Goal: Book appointment/travel/reservation

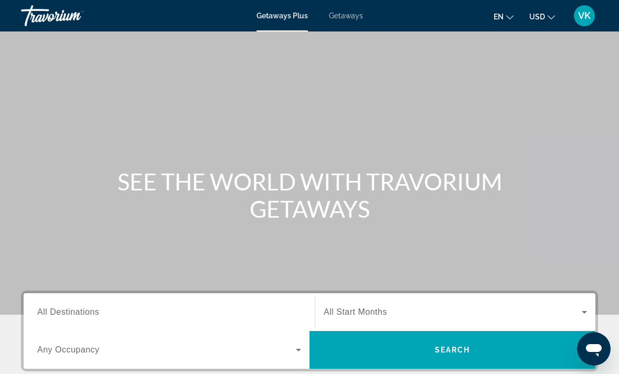
click at [76, 308] on span "All Destinations" at bounding box center [68, 312] width 62 height 9
click at [76, 308] on input "Destination All Destinations" at bounding box center [169, 312] width 264 height 13
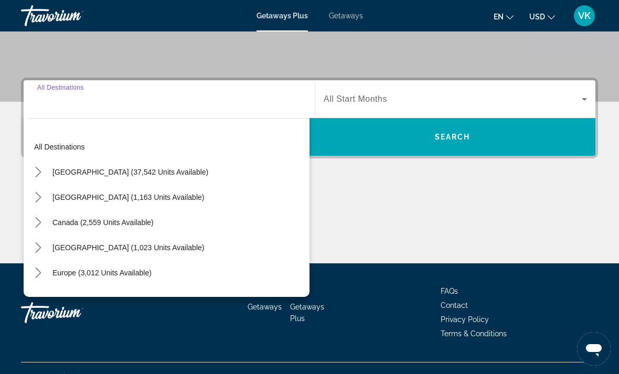
scroll to position [231, 0]
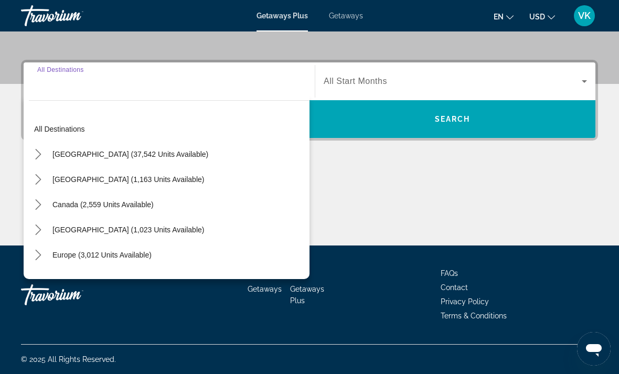
click at [46, 150] on mat-icon "Toggle United States (37,542 units available) submenu" at bounding box center [38, 154] width 18 height 18
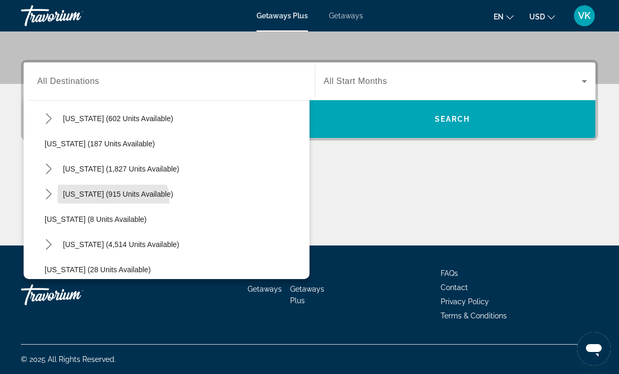
scroll to position [105, 0]
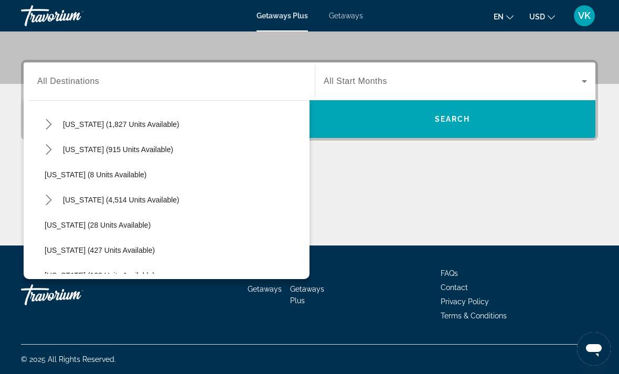
click at [57, 199] on mat-icon "Toggle Florida (4,514 units available) submenu" at bounding box center [48, 200] width 18 height 18
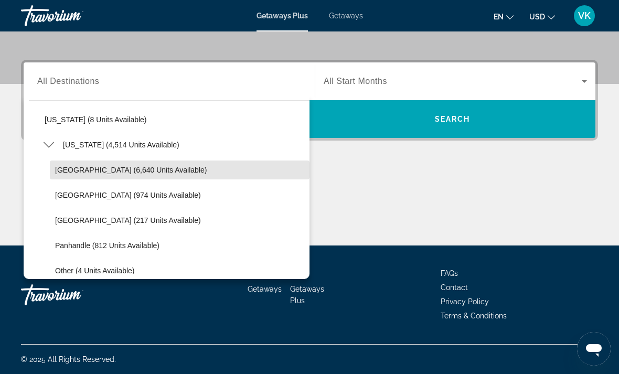
scroll to position [154, 0]
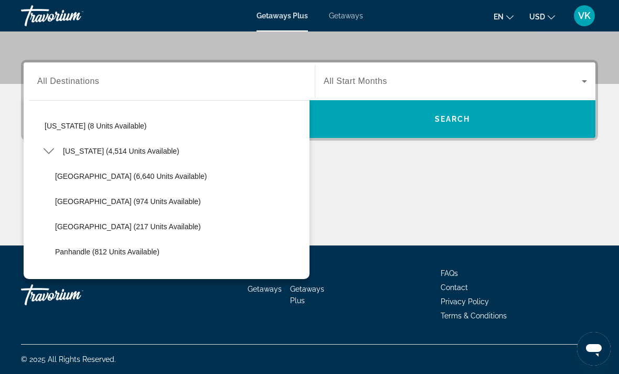
click at [128, 205] on span "[GEOGRAPHIC_DATA] (974 units available)" at bounding box center [128, 201] width 146 height 8
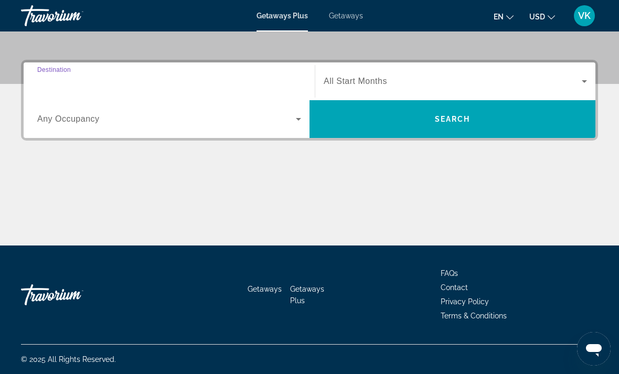
type input "**********"
click at [555, 79] on span "Search widget" at bounding box center [453, 81] width 258 height 13
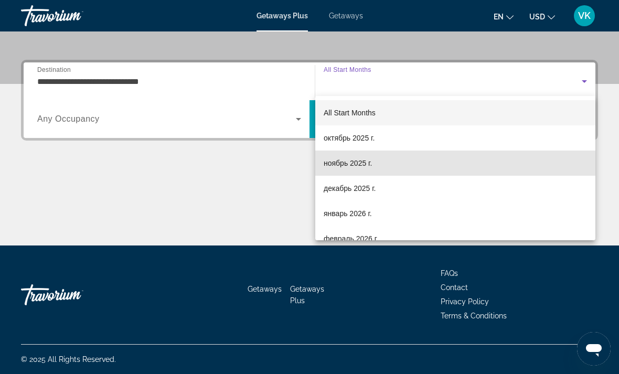
click at [356, 163] on span "ноябрь 2025 г." at bounding box center [348, 163] width 48 height 13
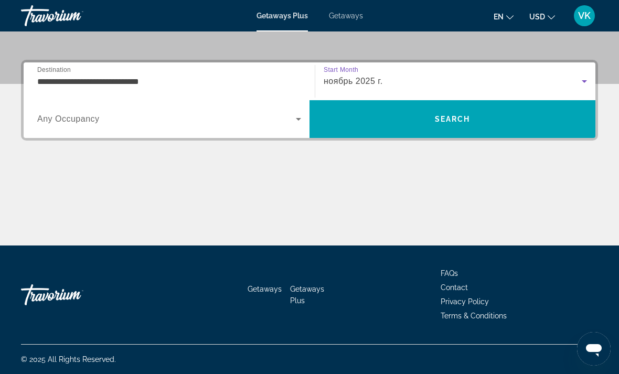
click at [295, 119] on icon "Search widget" at bounding box center [298, 119] width 13 height 13
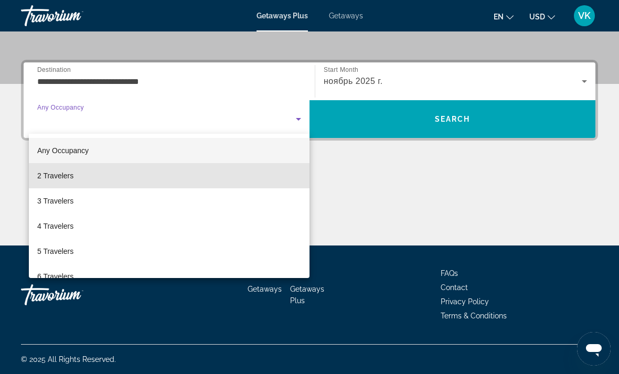
click at [109, 183] on mat-option "2 Travelers" at bounding box center [169, 175] width 281 height 25
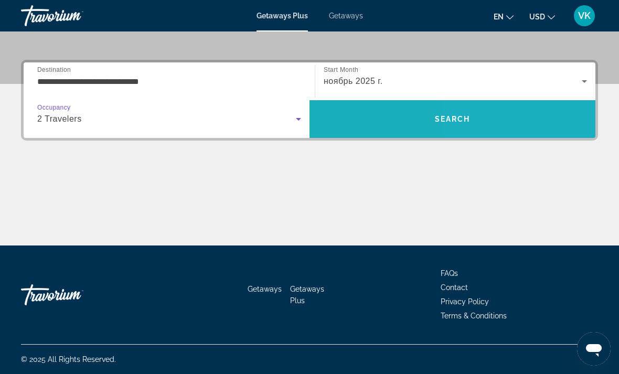
click at [554, 121] on span "Search" at bounding box center [453, 119] width 286 height 25
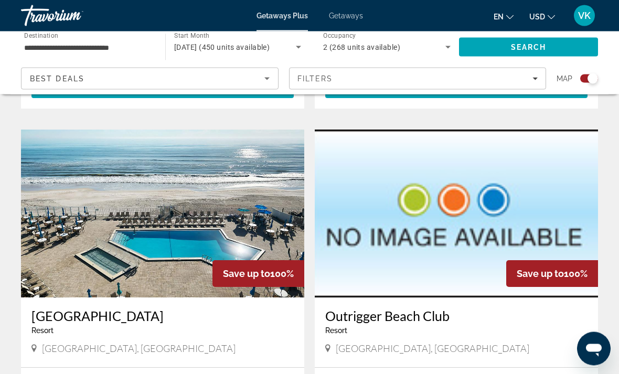
scroll to position [684, 0]
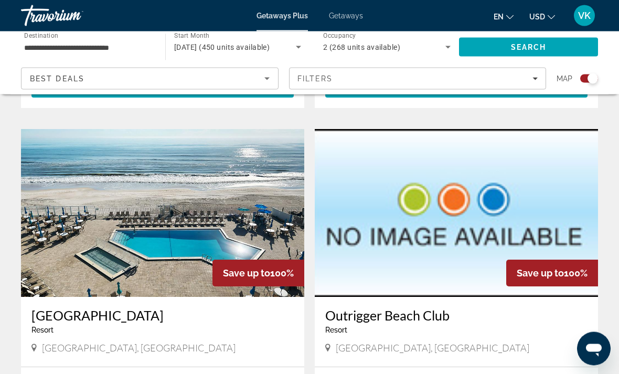
click at [54, 240] on img "Main content" at bounding box center [162, 214] width 283 height 168
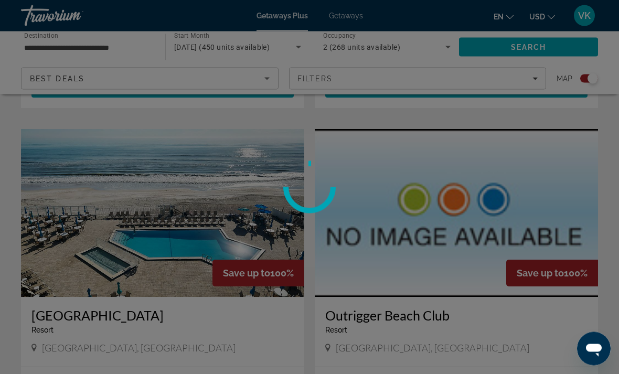
scroll to position [684, 0]
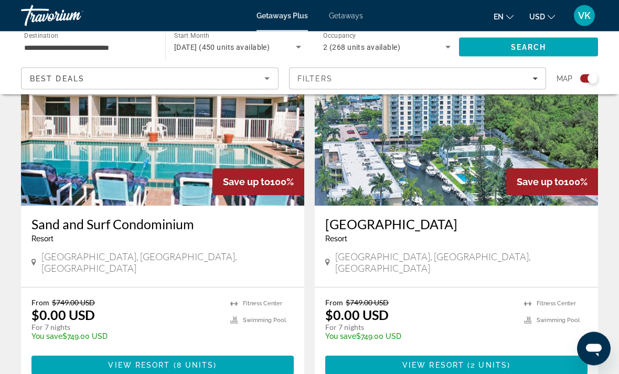
scroll to position [2239, 0]
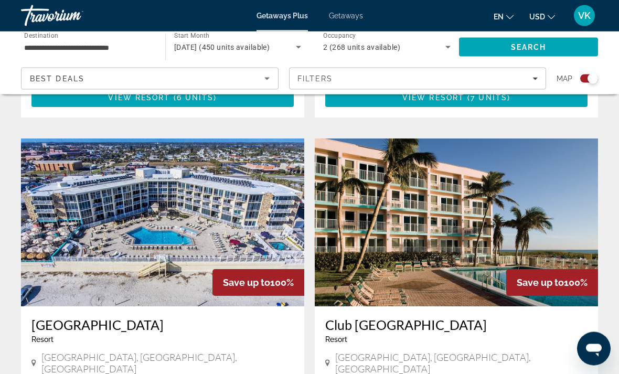
scroll to position [1470, 0]
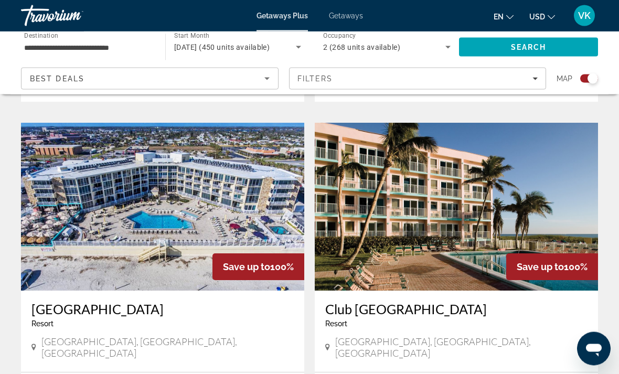
click at [81, 184] on img "Main content" at bounding box center [162, 207] width 283 height 168
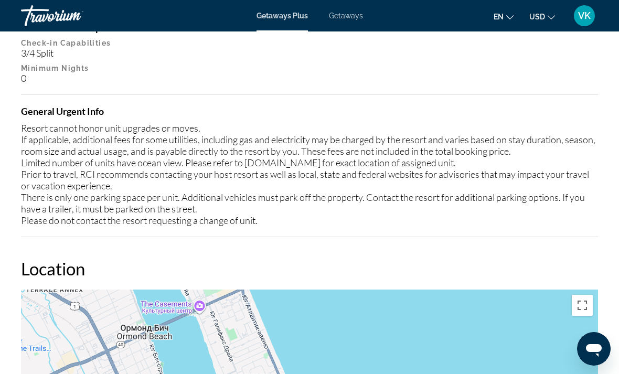
scroll to position [1567, 0]
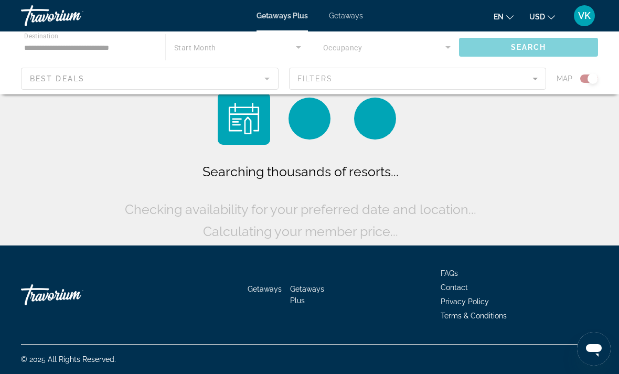
scroll to position [34, 0]
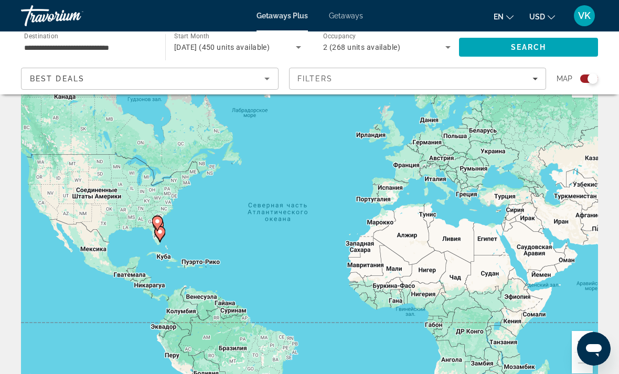
click at [447, 47] on icon "Search widget" at bounding box center [448, 47] width 5 height 3
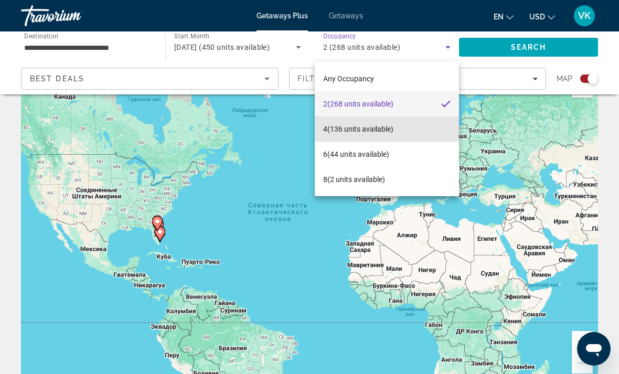
click at [360, 128] on span "4 (136 units available)" at bounding box center [358, 129] width 70 height 13
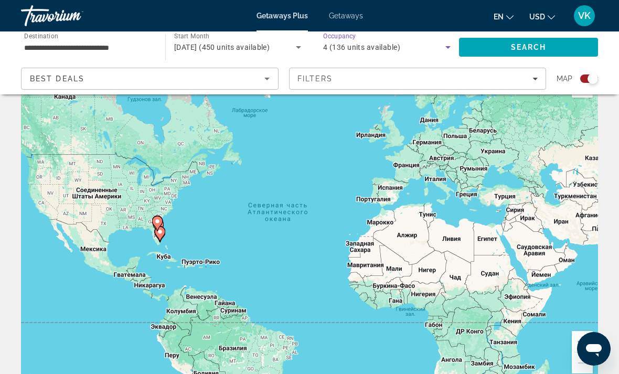
click at [422, 49] on div "4 (136 units available)" at bounding box center [384, 47] width 122 height 13
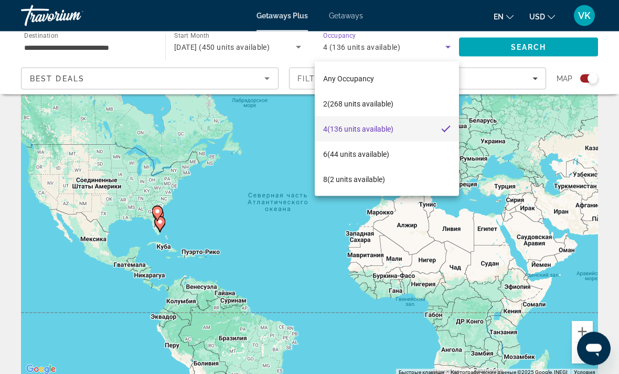
scroll to position [44, 0]
click at [517, 45] on div at bounding box center [309, 187] width 619 height 374
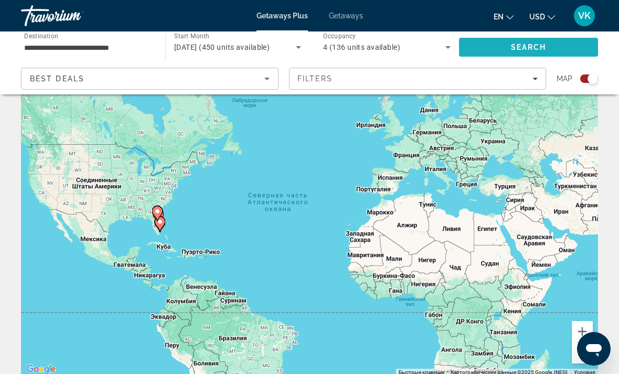
click at [536, 49] on span "Search" at bounding box center [529, 47] width 36 height 8
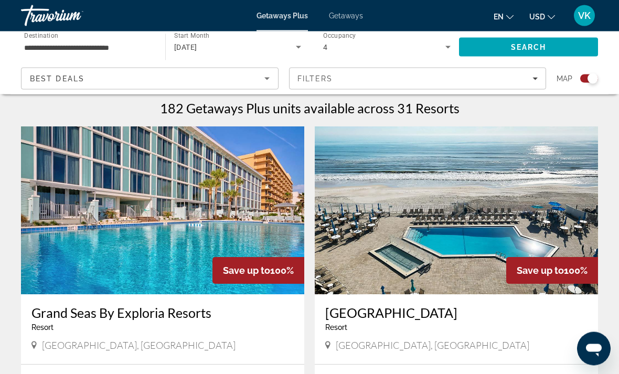
scroll to position [348, 0]
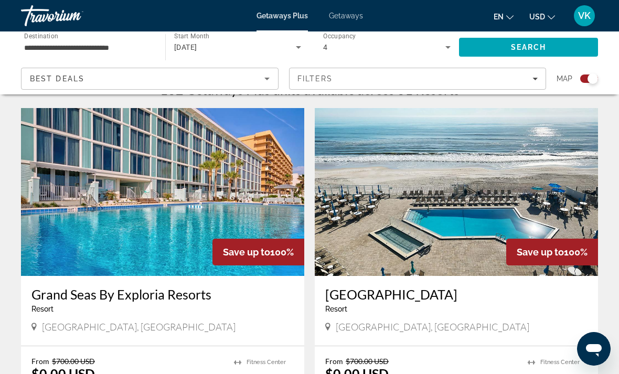
click at [73, 223] on img "Main content" at bounding box center [162, 192] width 283 height 168
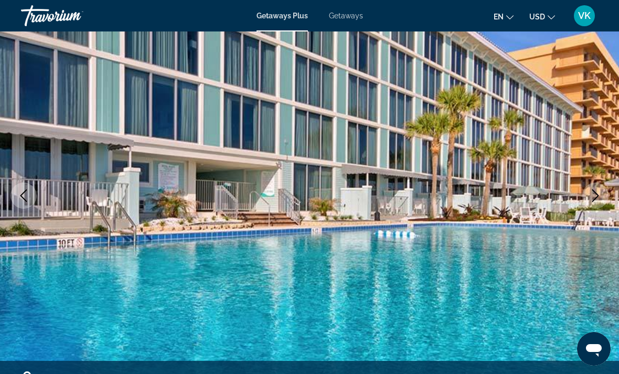
scroll to position [83, 0]
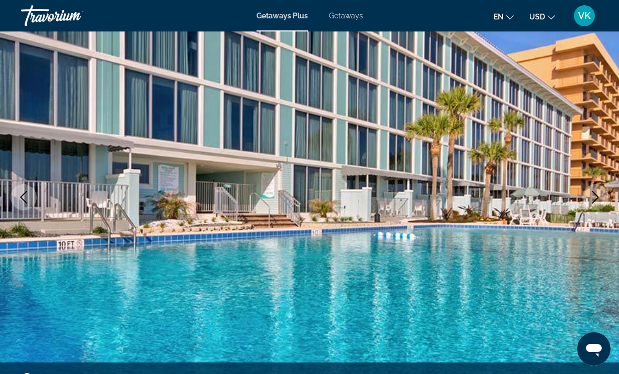
click at [612, 183] on img "Main content" at bounding box center [309, 197] width 619 height 499
click at [600, 194] on icon "Next image" at bounding box center [595, 197] width 13 height 13
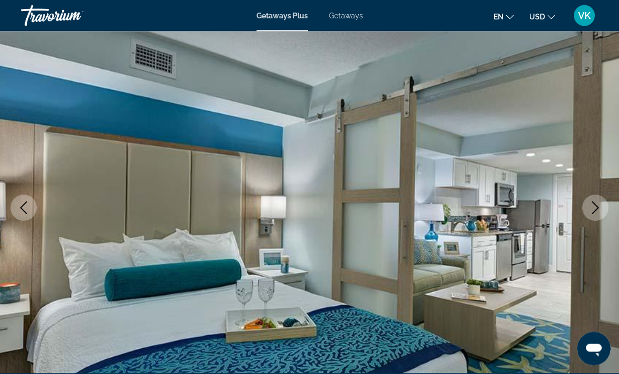
scroll to position [73, 0]
click at [594, 213] on icon "Next image" at bounding box center [595, 208] width 7 height 13
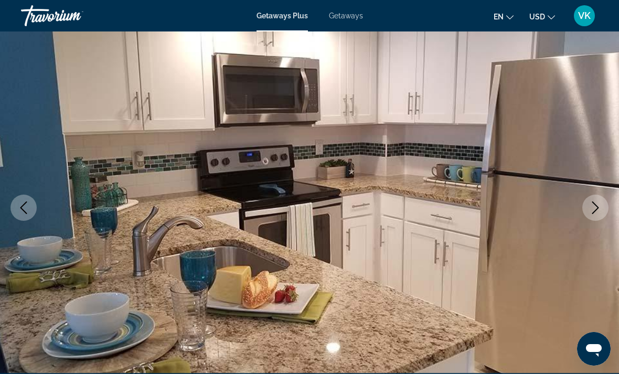
click at [592, 213] on icon "Next image" at bounding box center [595, 208] width 13 height 13
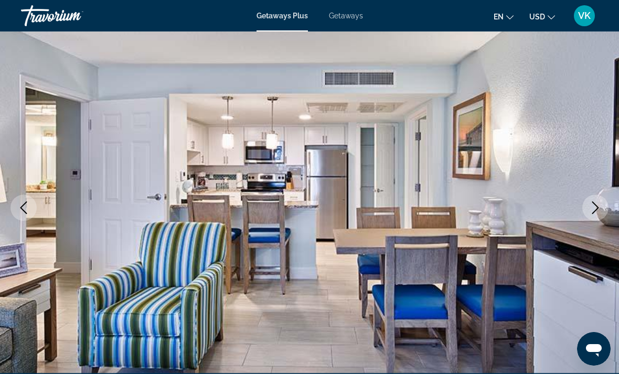
click at [594, 212] on icon "Next image" at bounding box center [595, 208] width 13 height 13
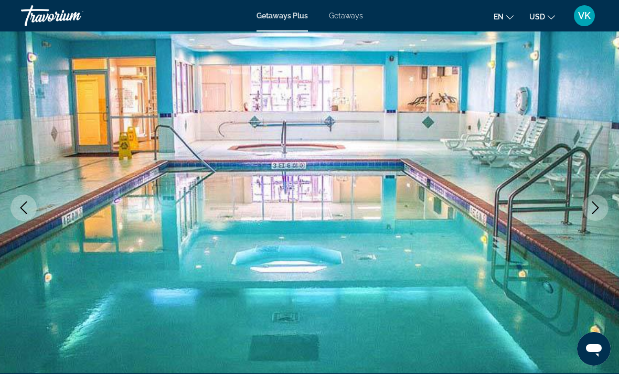
click at [595, 211] on icon "Next image" at bounding box center [595, 208] width 7 height 13
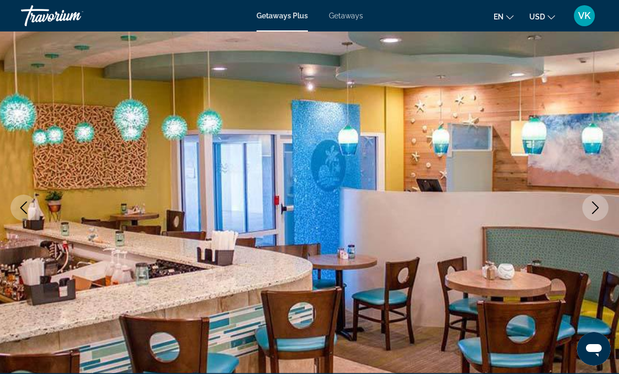
click at [588, 211] on button "Next image" at bounding box center [596, 208] width 26 height 26
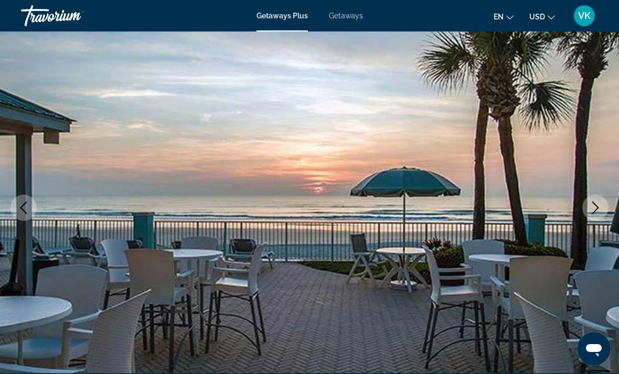
click at [597, 207] on icon "Next image" at bounding box center [595, 208] width 7 height 13
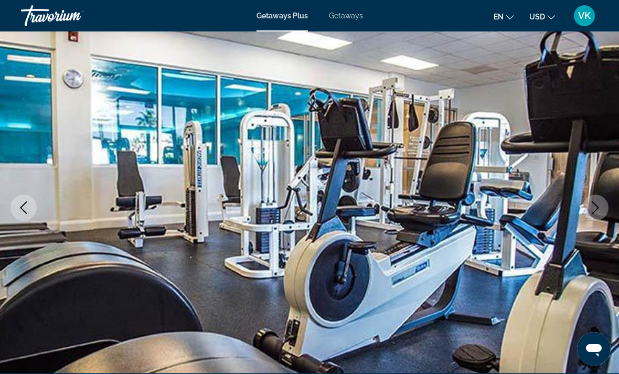
click at [600, 202] on icon "Next image" at bounding box center [595, 208] width 13 height 13
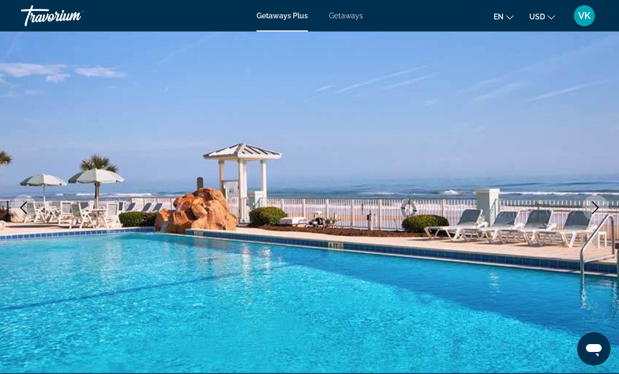
click at [590, 208] on icon "Next image" at bounding box center [595, 208] width 13 height 13
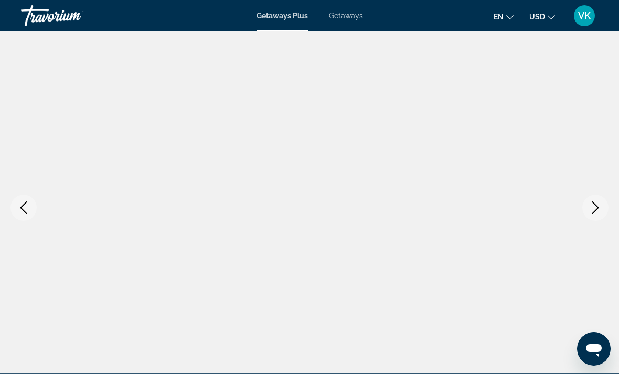
click at [589, 211] on icon "Next image" at bounding box center [595, 208] width 13 height 13
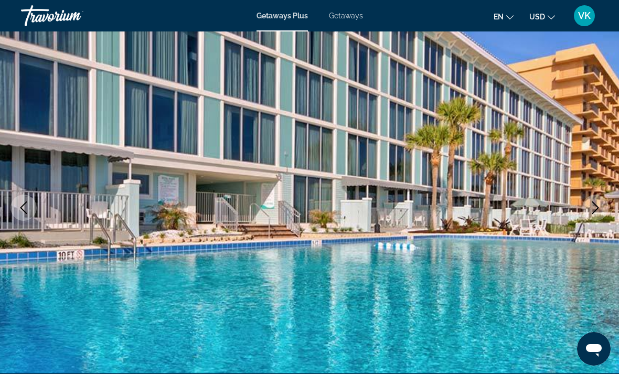
click at [599, 206] on icon "Next image" at bounding box center [595, 208] width 13 height 13
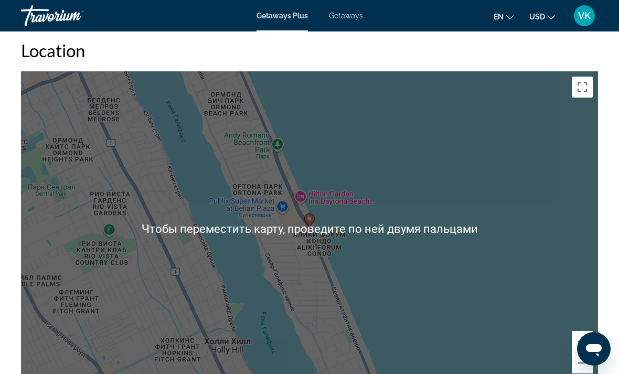
scroll to position [1591, 0]
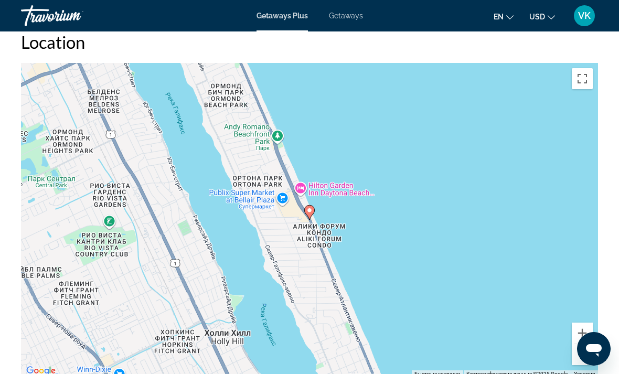
click at [584, 81] on button "Включить полноэкранный режим" at bounding box center [582, 78] width 21 height 21
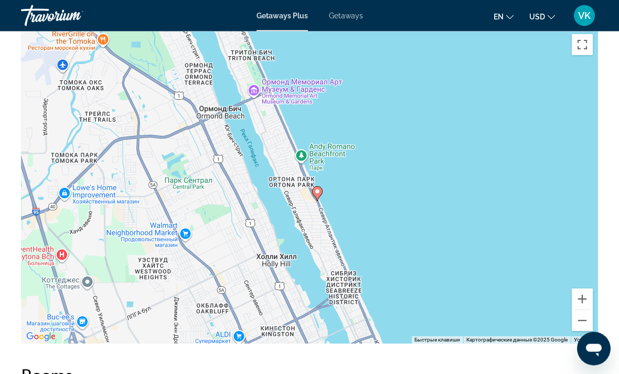
scroll to position [1592, 0]
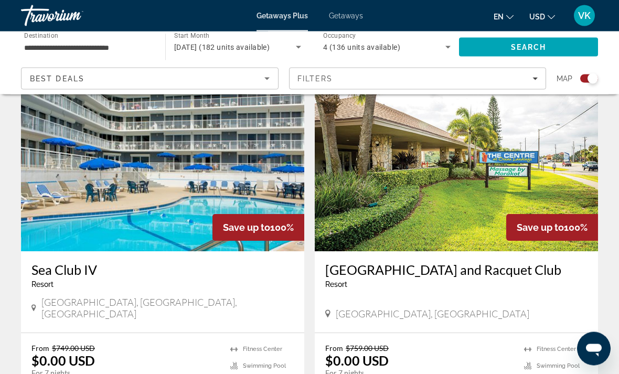
scroll to position [1836, 0]
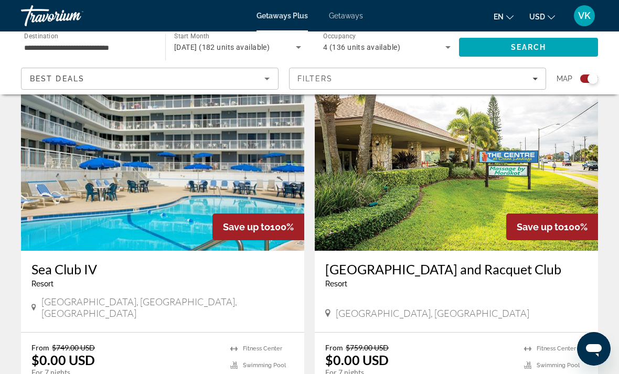
click at [232, 173] on img "Main content" at bounding box center [162, 167] width 283 height 168
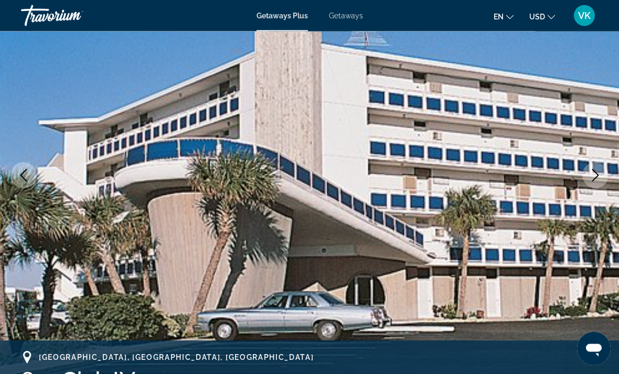
scroll to position [112, 0]
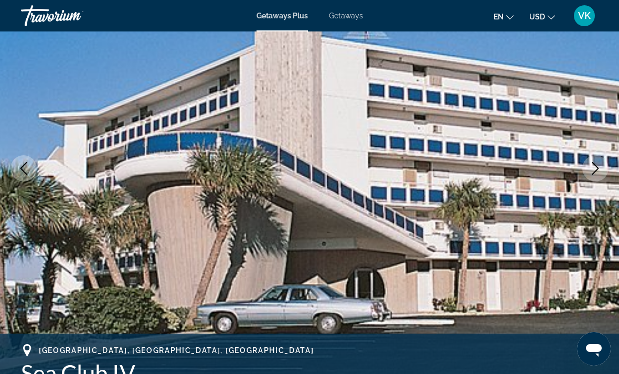
click at [592, 160] on button "Next image" at bounding box center [596, 168] width 26 height 26
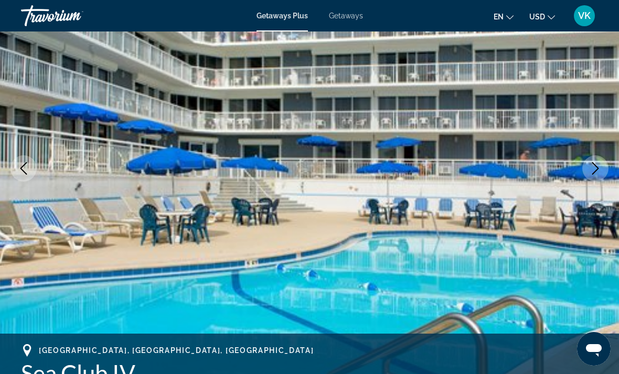
click at [597, 163] on icon "Next image" at bounding box center [595, 168] width 13 height 13
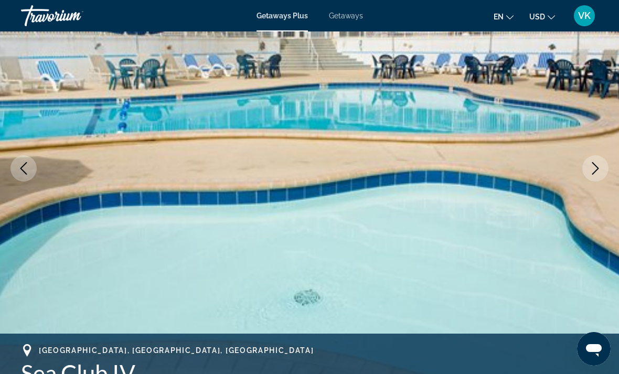
click at [599, 176] on button "Next image" at bounding box center [596, 168] width 26 height 26
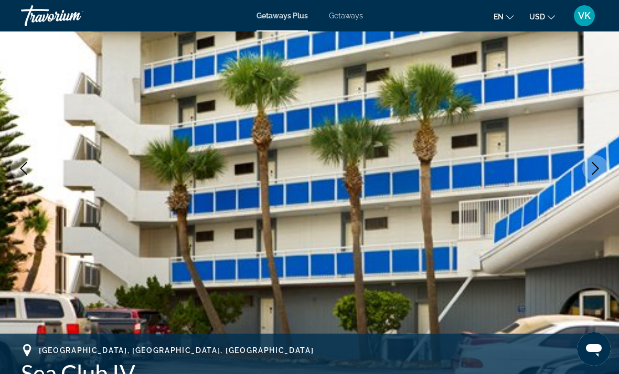
click at [599, 172] on icon "Next image" at bounding box center [595, 168] width 13 height 13
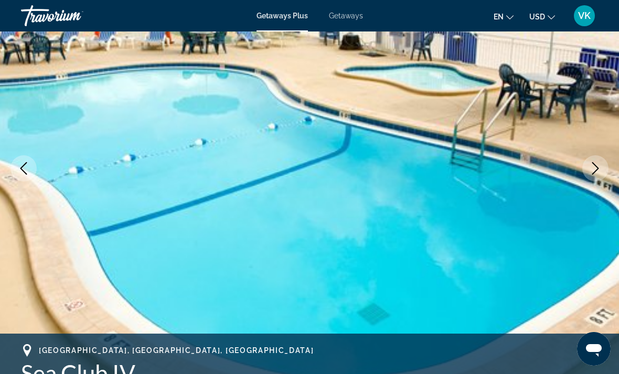
click at [15, 181] on img "Main content" at bounding box center [309, 168] width 619 height 499
click at [26, 170] on icon "Previous image" at bounding box center [23, 168] width 13 height 13
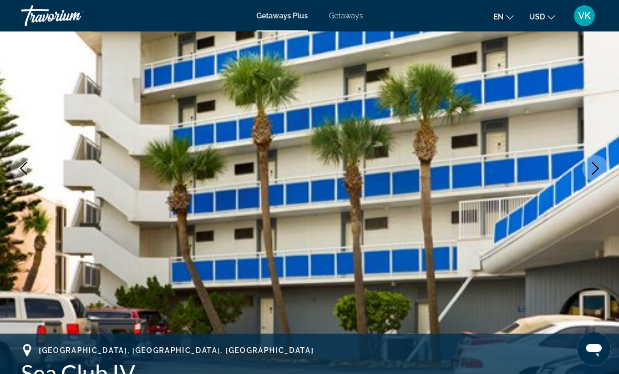
click at [599, 164] on icon "Next image" at bounding box center [595, 168] width 13 height 13
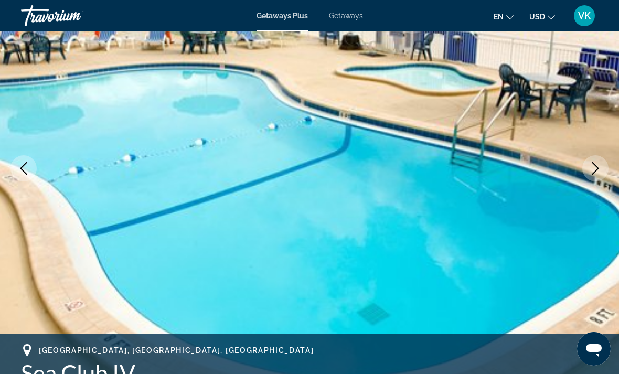
click at [597, 168] on icon "Next image" at bounding box center [595, 168] width 13 height 13
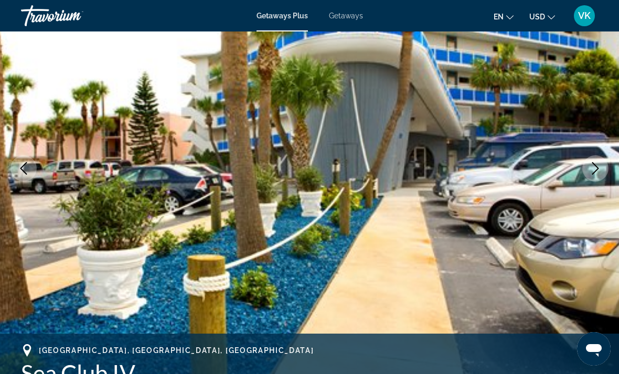
click at [604, 166] on button "Next image" at bounding box center [596, 168] width 26 height 26
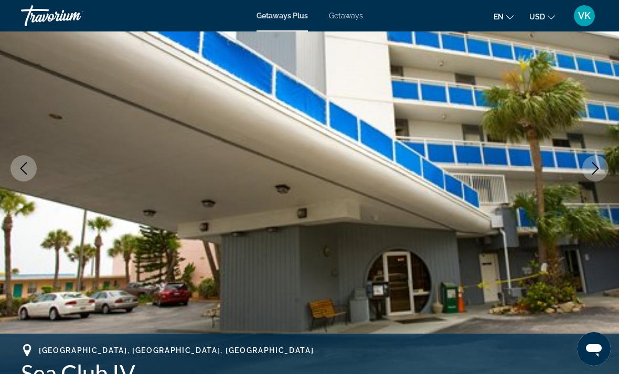
click at [600, 163] on icon "Next image" at bounding box center [595, 168] width 13 height 13
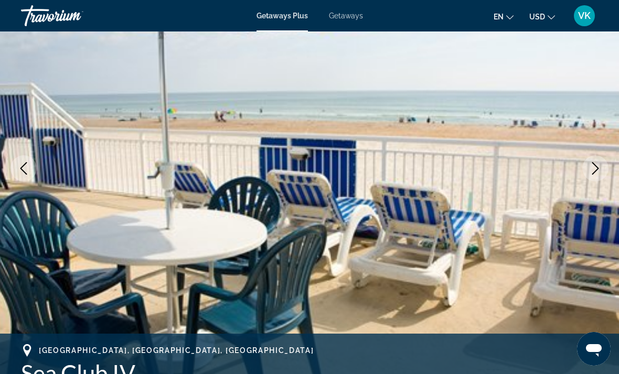
click at [601, 171] on icon "Next image" at bounding box center [595, 168] width 13 height 13
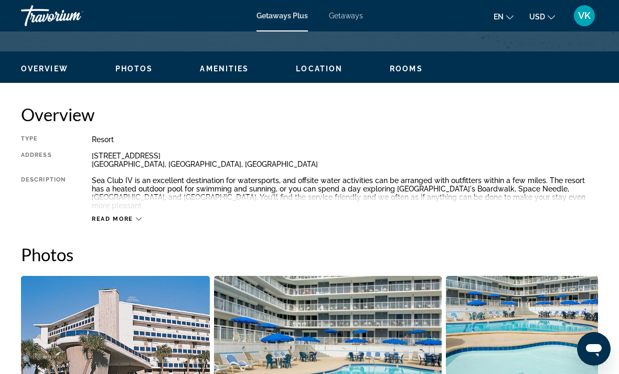
scroll to position [478, 0]
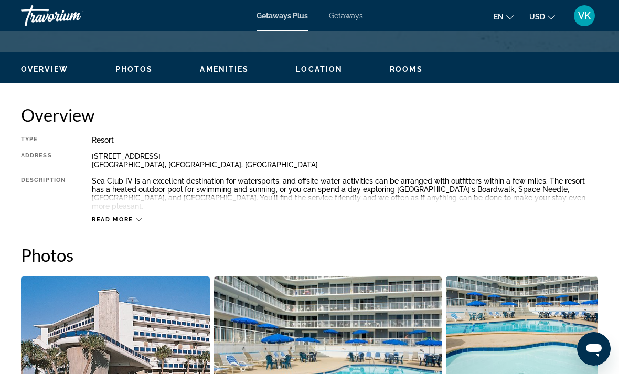
click at [136, 216] on div "Read more" at bounding box center [117, 219] width 50 height 7
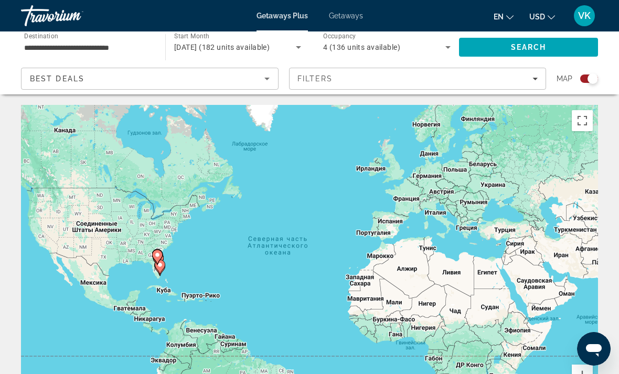
click at [418, 49] on div "4 (136 units available)" at bounding box center [384, 47] width 122 height 13
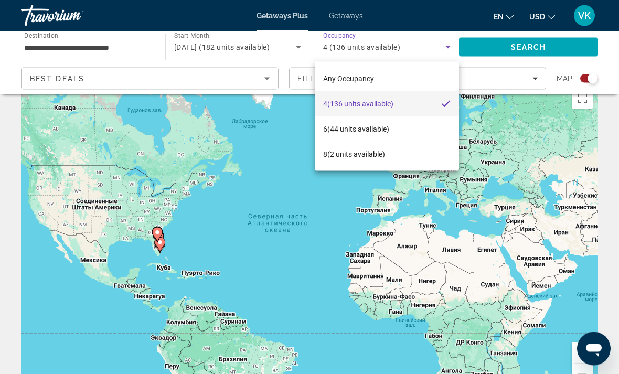
scroll to position [23, 0]
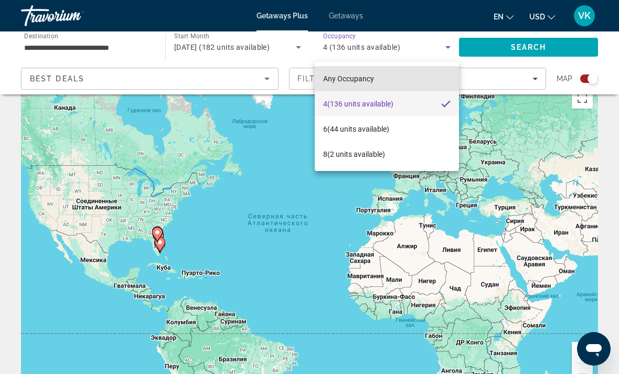
click at [366, 77] on span "Any Occupancy" at bounding box center [348, 79] width 51 height 8
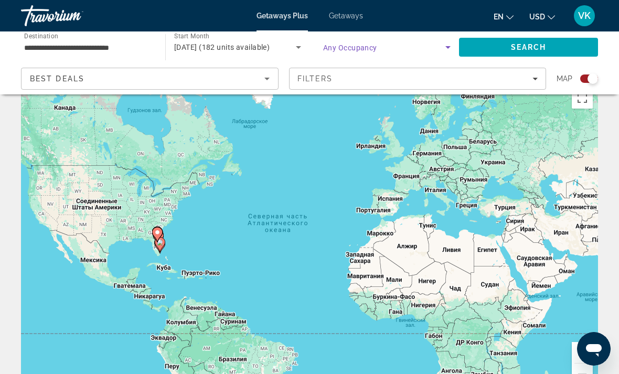
click at [446, 46] on icon "Search widget" at bounding box center [448, 47] width 13 height 13
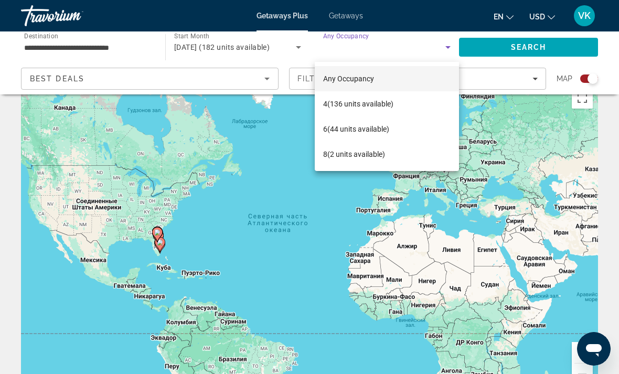
click at [287, 17] on div at bounding box center [309, 187] width 619 height 374
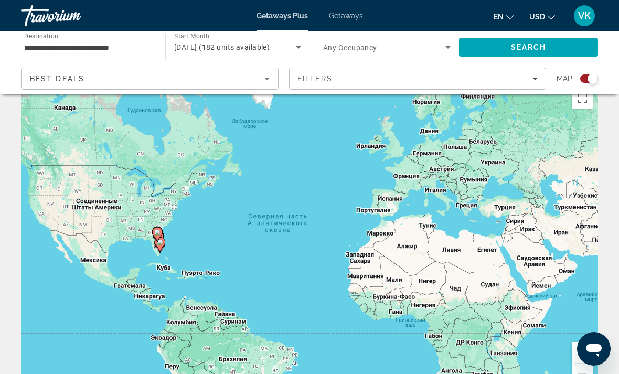
click at [275, 19] on span "Getaways Plus" at bounding box center [282, 16] width 51 height 8
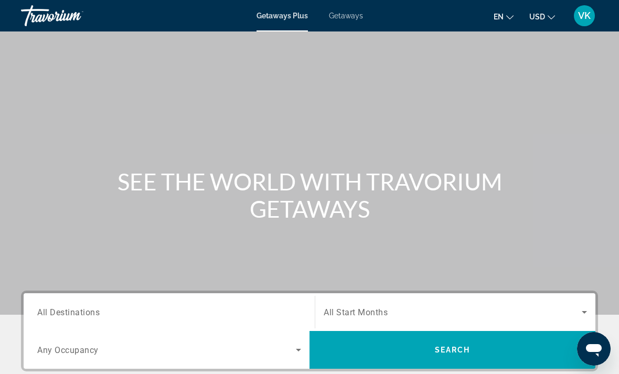
click at [299, 354] on icon "Search widget" at bounding box center [298, 350] width 13 height 13
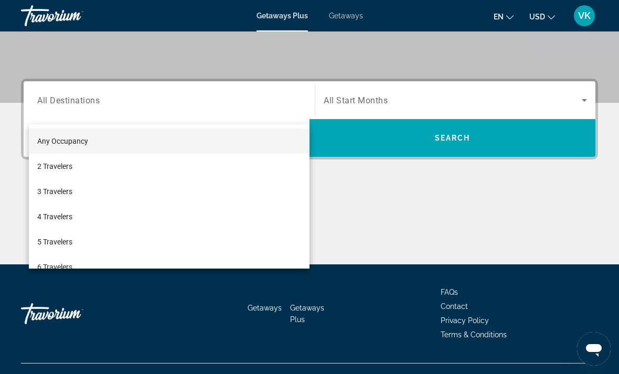
scroll to position [231, 0]
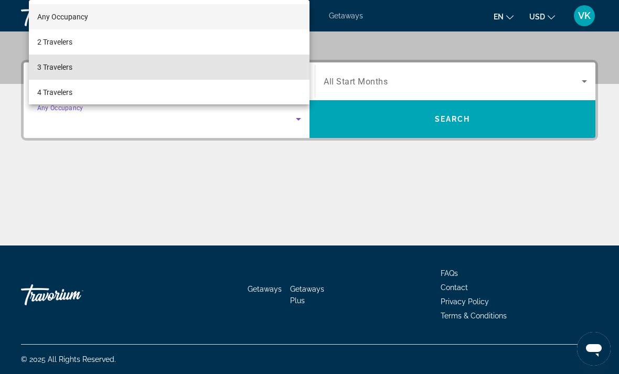
click at [69, 71] on span "3 Travelers" at bounding box center [54, 67] width 35 height 13
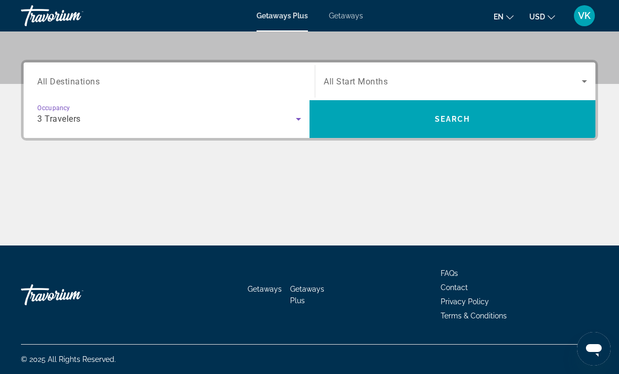
click at [283, 87] on input "Destination All Destinations" at bounding box center [169, 82] width 264 height 13
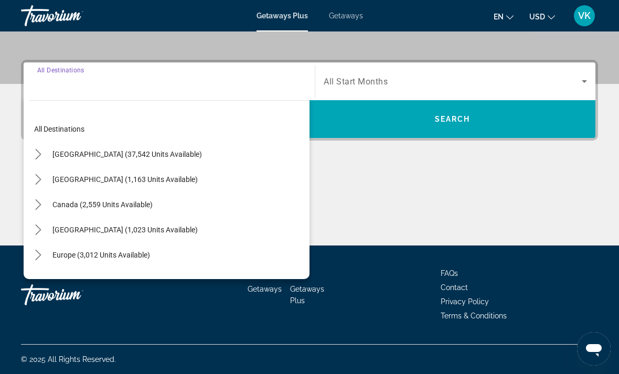
click at [45, 154] on mat-icon "Toggle United States (37,542 units available) submenu" at bounding box center [38, 154] width 18 height 18
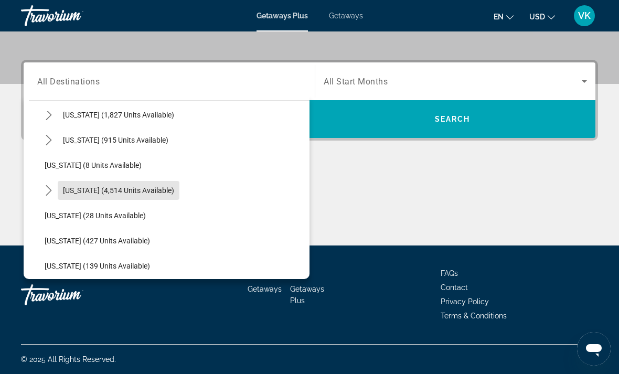
scroll to position [126, 0]
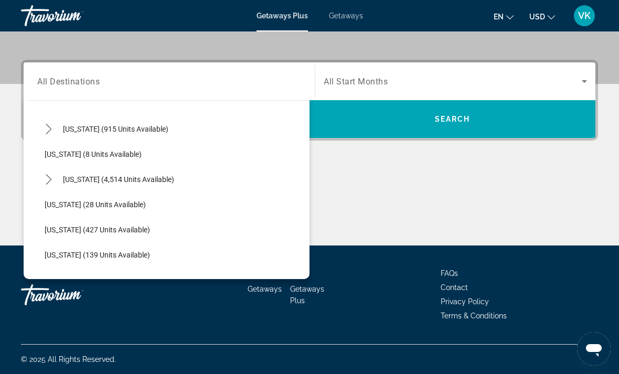
click at [57, 178] on mat-icon "Toggle Florida (4,514 units available) submenu" at bounding box center [48, 180] width 18 height 18
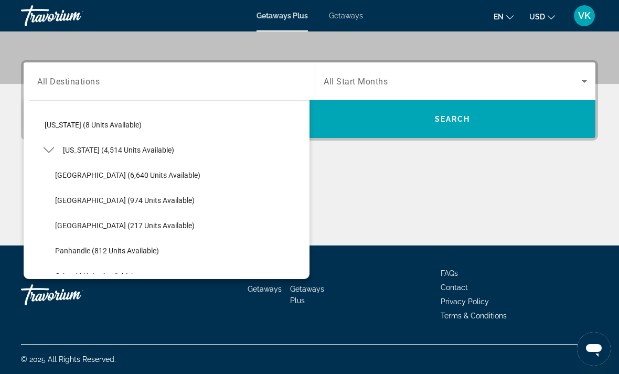
scroll to position [169, 0]
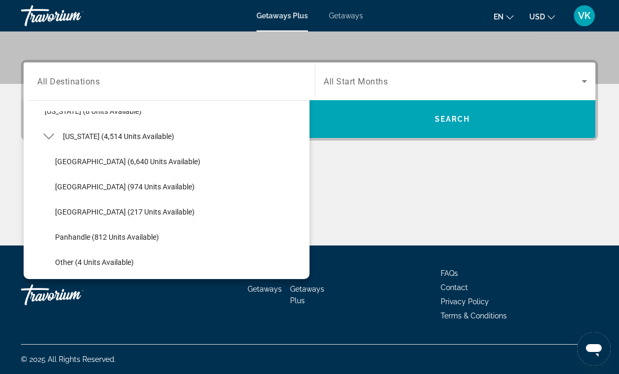
click at [123, 186] on span "[GEOGRAPHIC_DATA] (974 units available)" at bounding box center [125, 187] width 140 height 8
type input "**********"
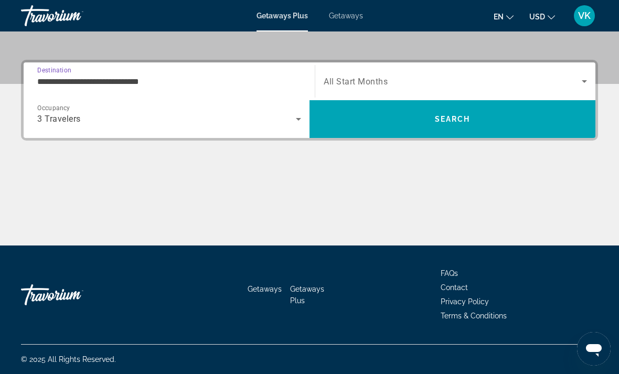
click at [555, 80] on span "Search widget" at bounding box center [453, 81] width 258 height 13
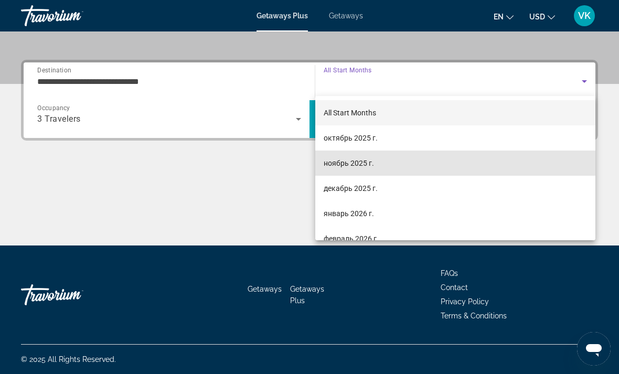
click at [366, 163] on span "ноябрь 2025 г." at bounding box center [349, 163] width 50 height 13
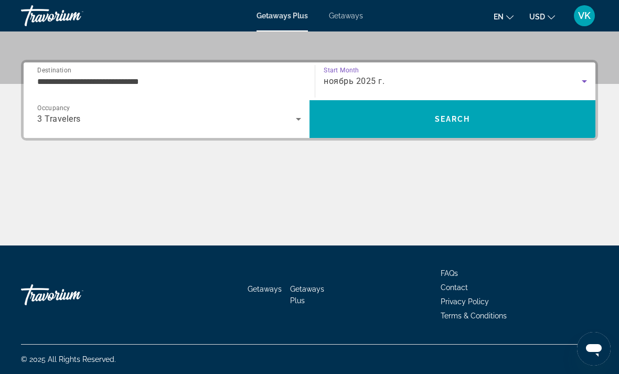
click at [480, 126] on span "Search" at bounding box center [453, 119] width 286 height 25
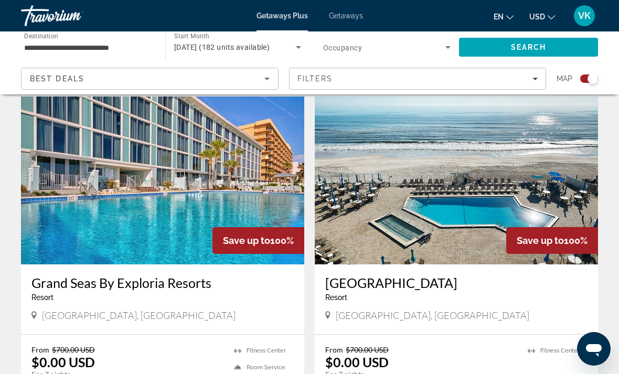
scroll to position [358, 0]
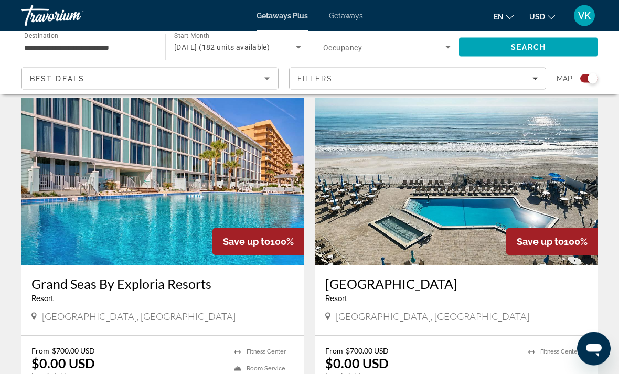
click at [97, 187] on img "Main content" at bounding box center [162, 182] width 283 height 168
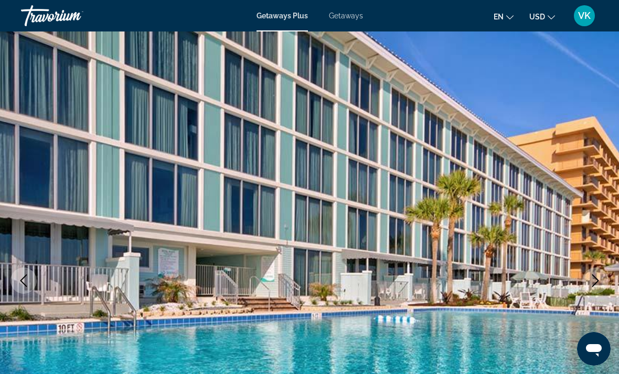
click at [598, 277] on icon "Next image" at bounding box center [595, 280] width 13 height 13
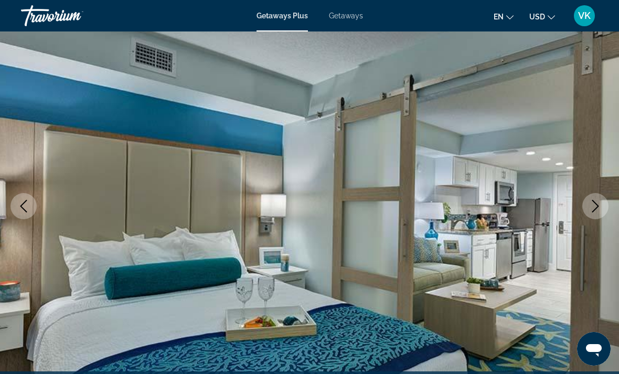
scroll to position [75, 0]
click at [594, 211] on icon "Next image" at bounding box center [595, 206] width 13 height 13
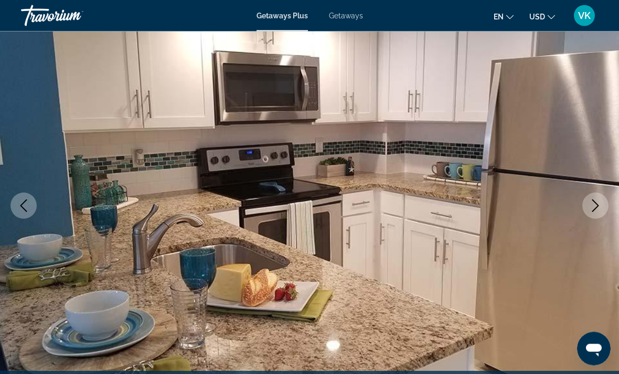
click at [591, 207] on icon "Next image" at bounding box center [595, 206] width 13 height 13
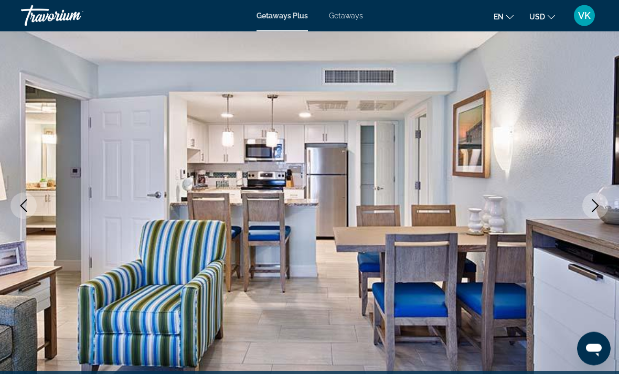
click at [594, 209] on icon "Next image" at bounding box center [595, 206] width 13 height 13
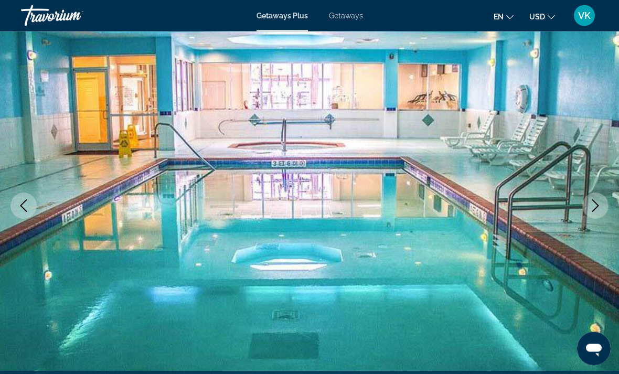
click at [598, 202] on icon "Next image" at bounding box center [595, 206] width 13 height 13
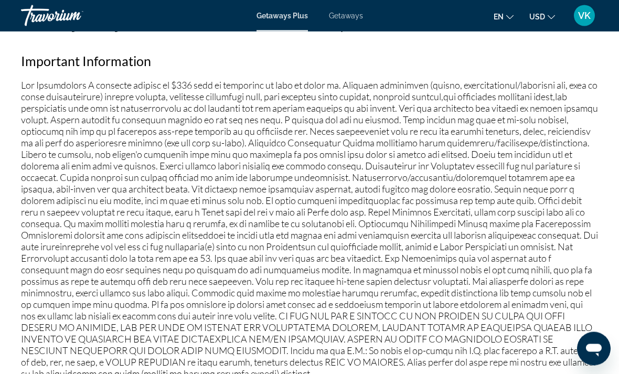
scroll to position [1222, 0]
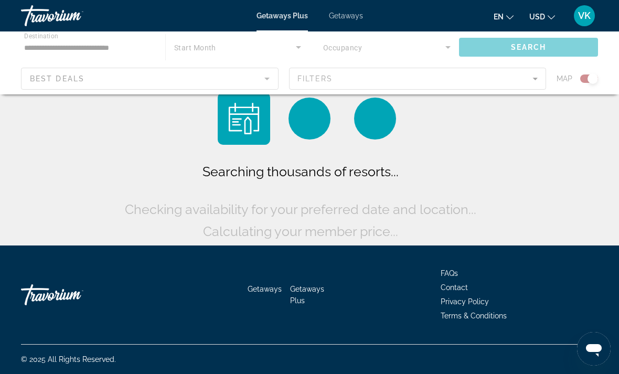
scroll to position [34, 0]
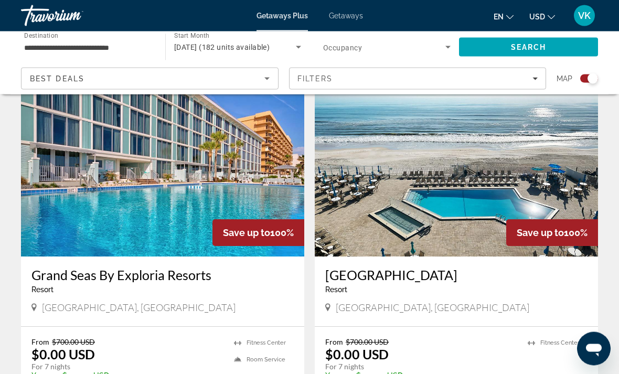
click at [528, 145] on img "Main content" at bounding box center [456, 173] width 283 height 168
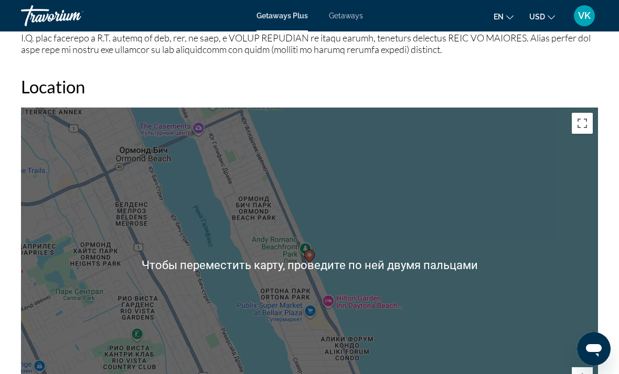
scroll to position [1409, 0]
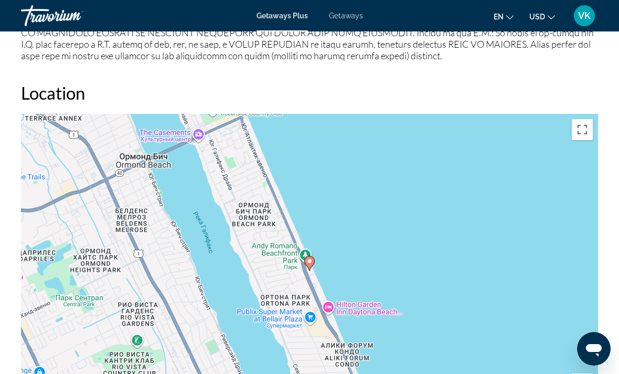
click at [584, 130] on button "Включить полноэкранный режим" at bounding box center [582, 129] width 21 height 21
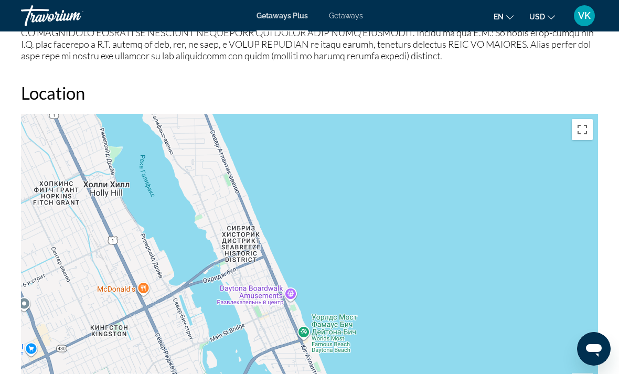
click at [579, 128] on button "Включить полноэкранный режим" at bounding box center [582, 129] width 21 height 21
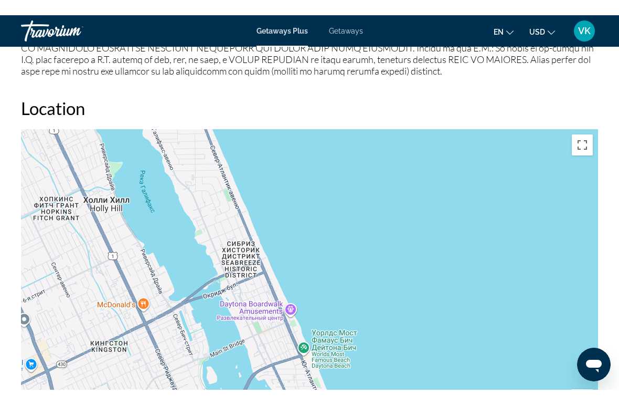
scroll to position [0, 0]
